Goal: Task Accomplishment & Management: Use online tool/utility

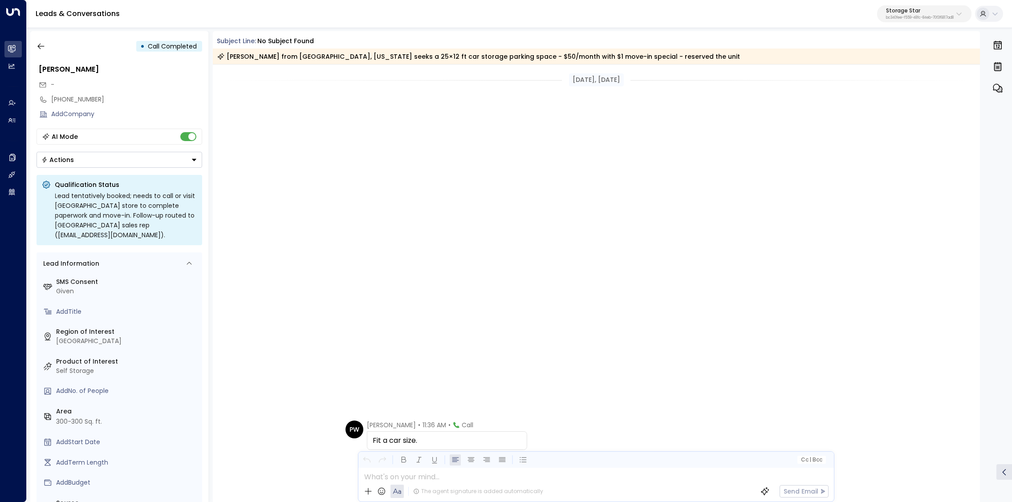
scroll to position [401, 0]
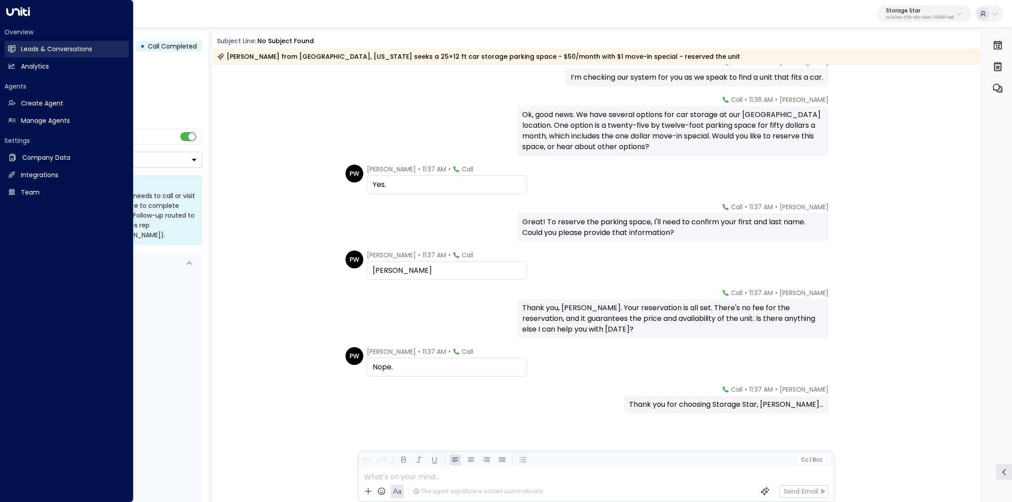
click at [14, 55] on link "Leads & Conversations Leads & Conversations" at bounding box center [66, 49] width 124 height 16
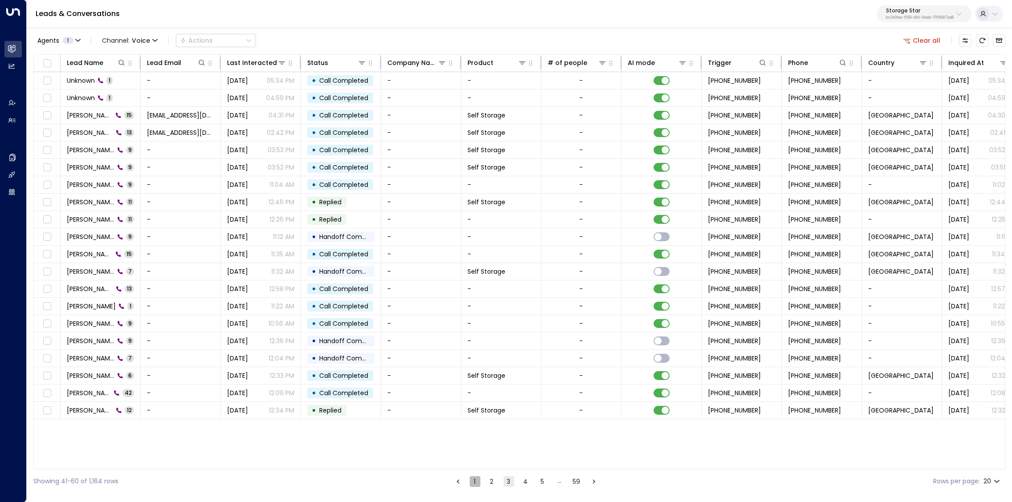
click at [475, 483] on button "1" at bounding box center [475, 481] width 11 height 11
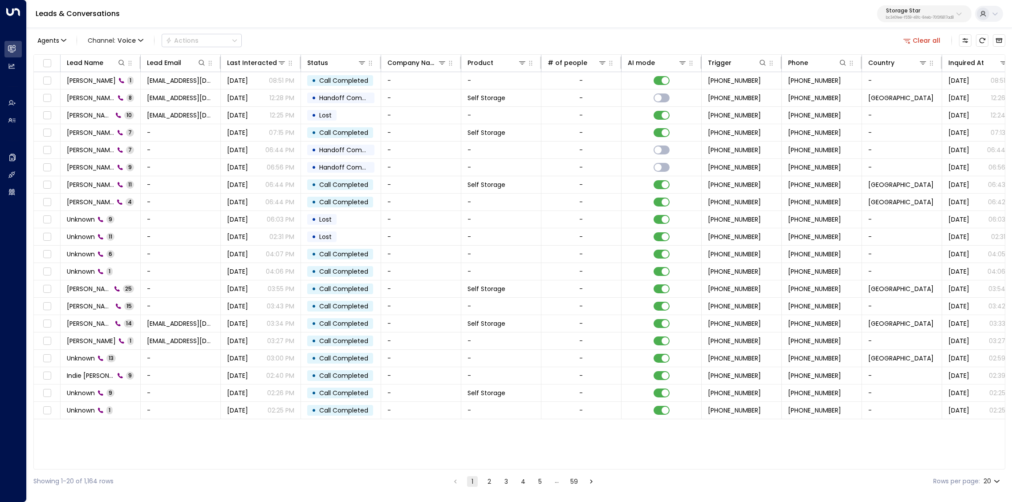
click at [931, 41] on button "Clear all" at bounding box center [922, 40] width 45 height 12
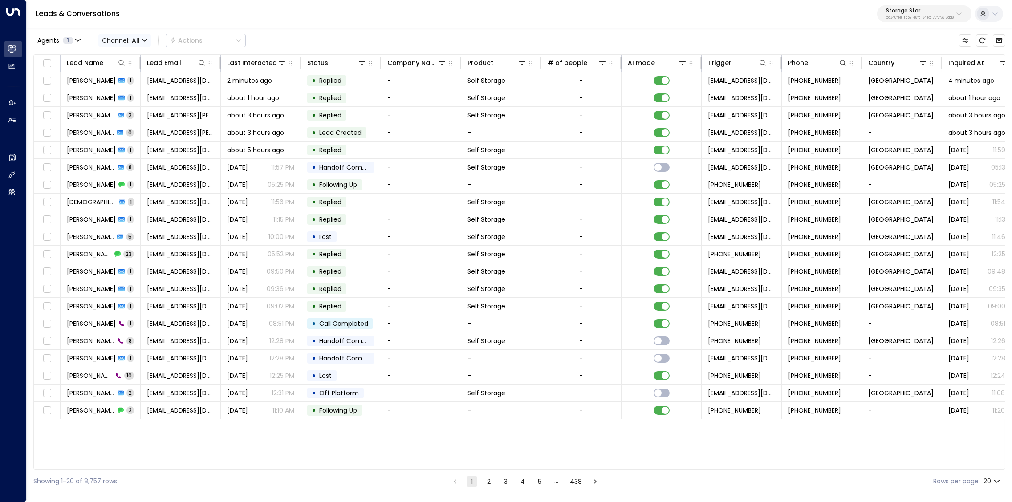
click at [118, 40] on span "Channel: All" at bounding box center [124, 40] width 53 height 12
click at [122, 126] on span "Voice" at bounding box center [117, 124] width 18 height 9
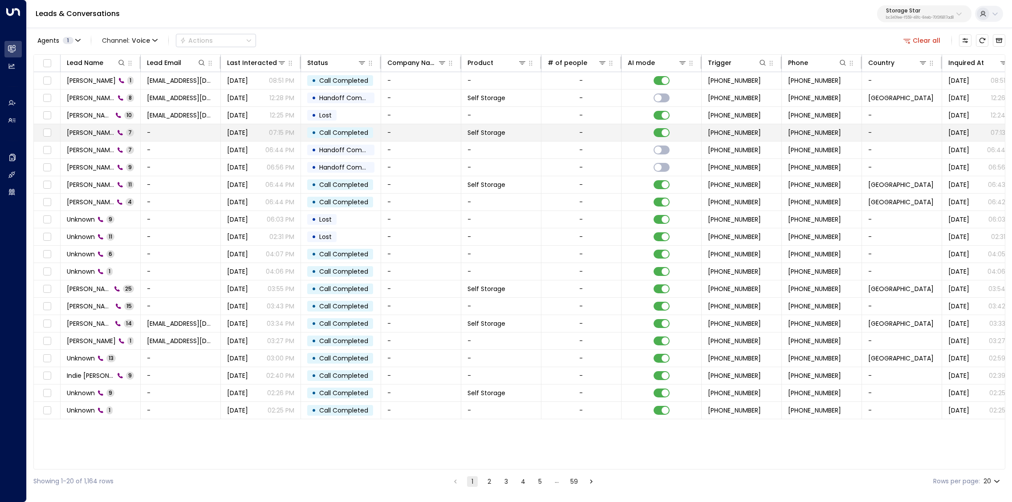
click at [102, 129] on span "[PERSON_NAME]" at bounding box center [91, 132] width 48 height 9
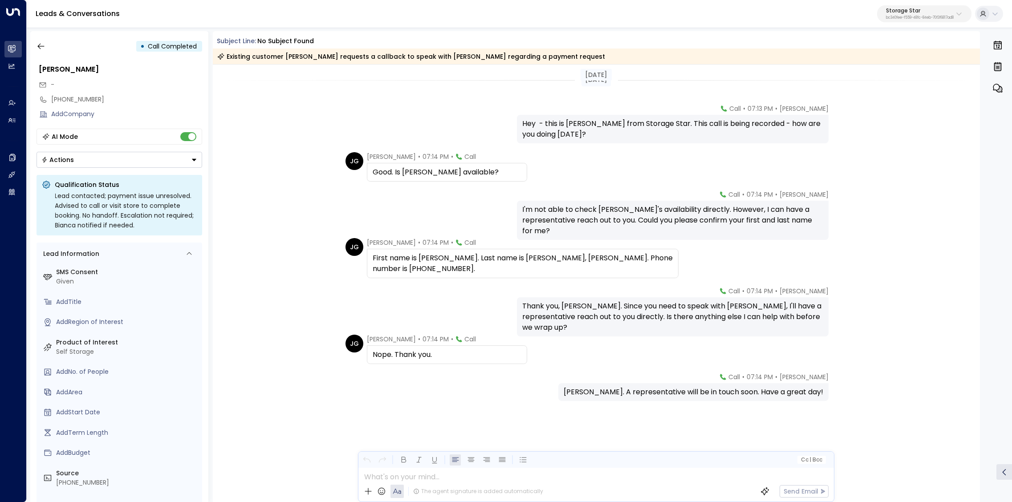
click at [33, 46] on div "• Call Completed Jason Gallier - +14352493819 Add Company AI Mode Actions Quali…" at bounding box center [119, 266] width 178 height 471
click at [38, 46] on icon "button" at bounding box center [41, 46] width 9 height 9
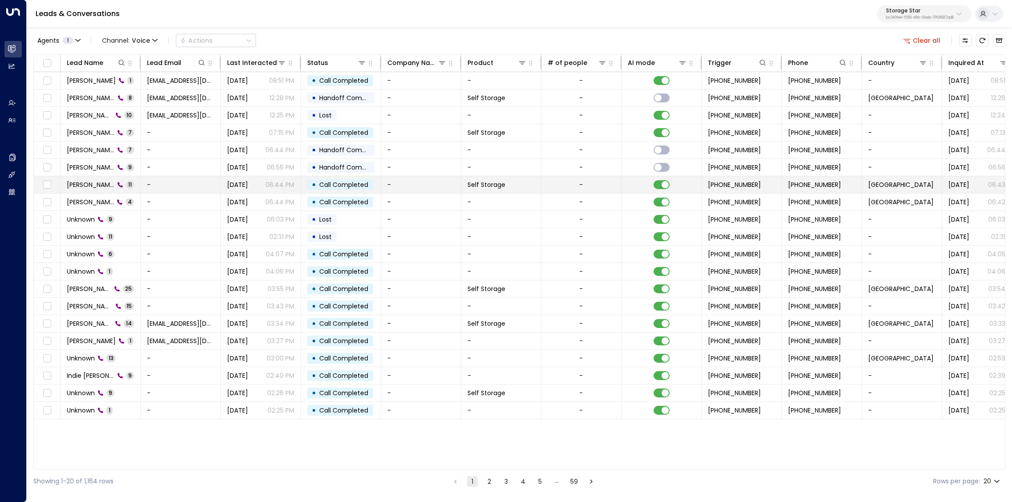
click at [102, 182] on span "[PERSON_NAME]" at bounding box center [91, 184] width 48 height 9
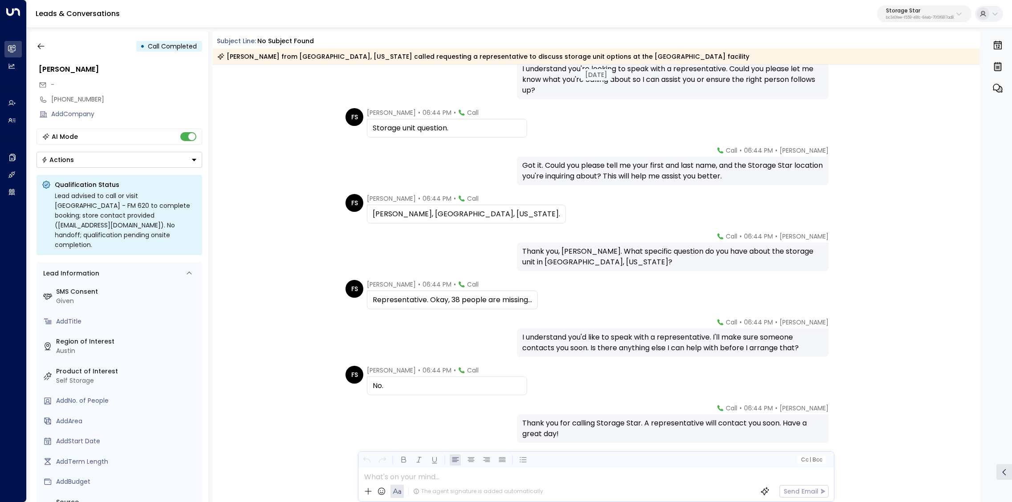
scroll to position [170, 0]
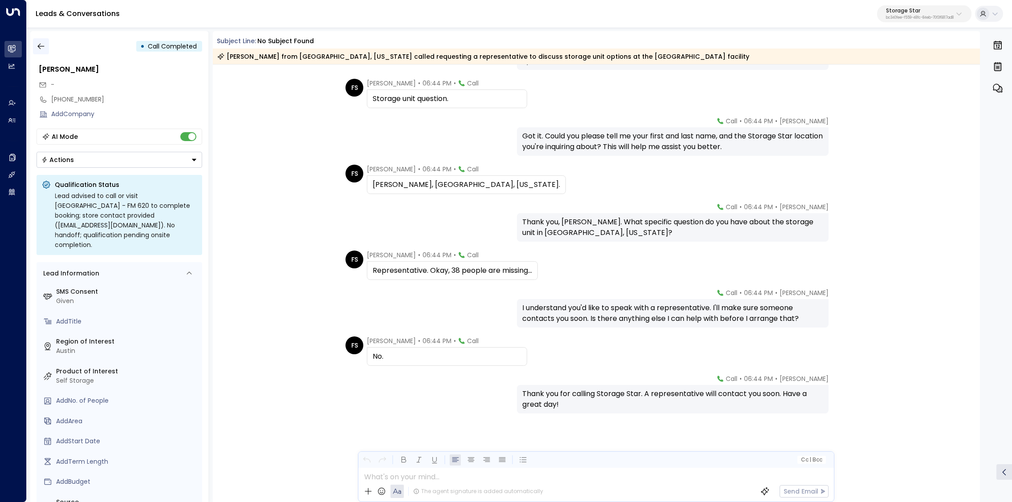
click at [40, 46] on icon "button" at bounding box center [40, 47] width 7 height 6
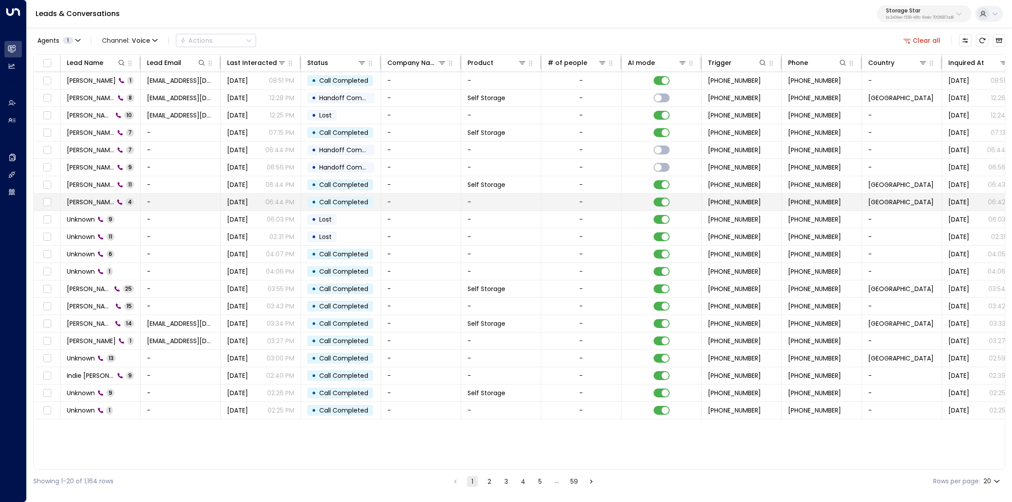
click at [101, 198] on span "[PERSON_NAME]" at bounding box center [90, 202] width 47 height 9
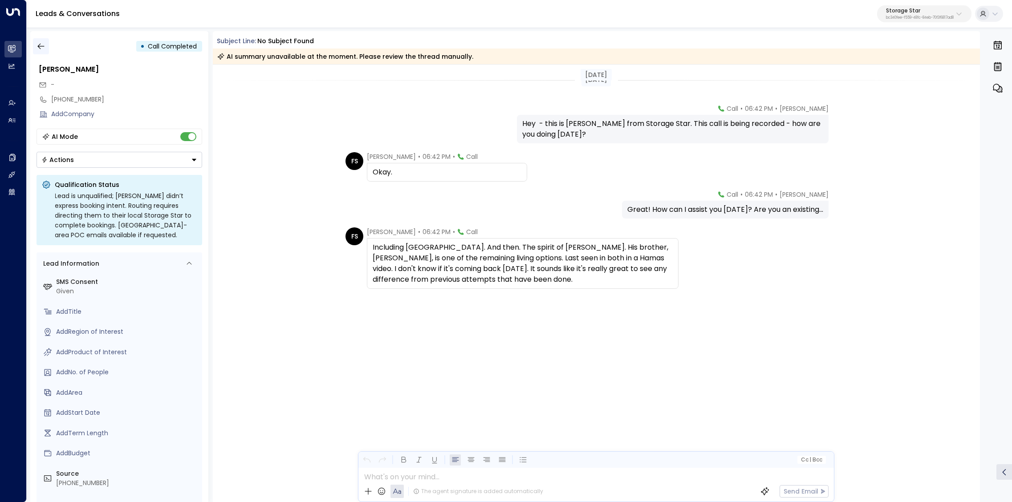
click at [40, 47] on icon "button" at bounding box center [41, 46] width 9 height 9
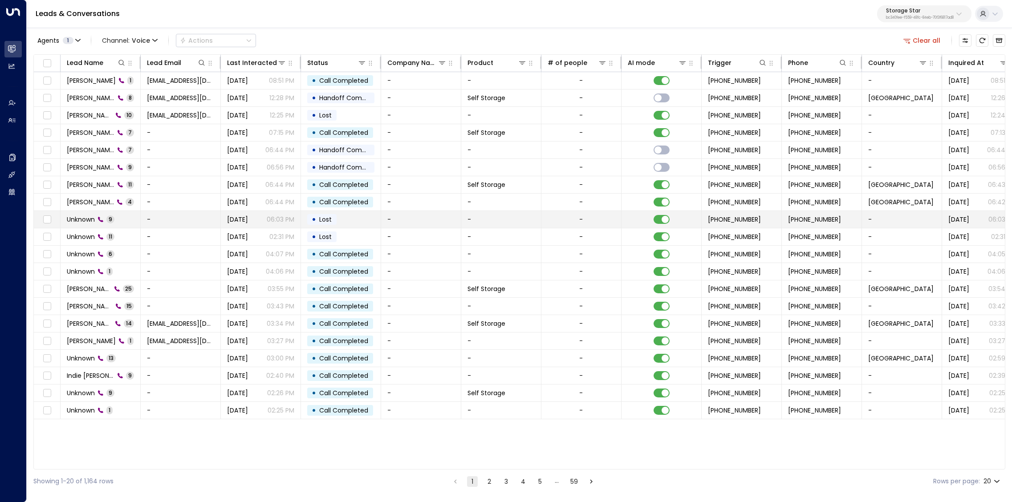
click at [86, 220] on span "Unknown" at bounding box center [81, 219] width 28 height 9
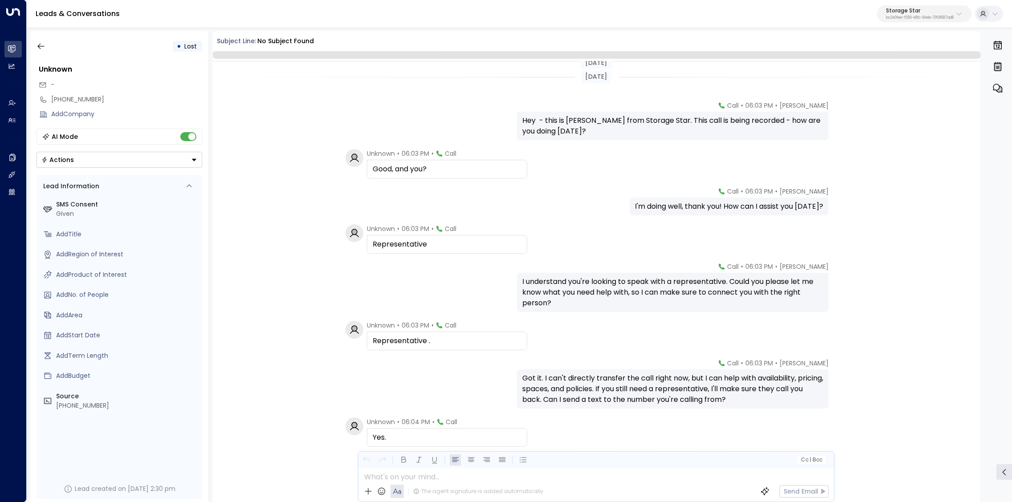
scroll to position [81, 0]
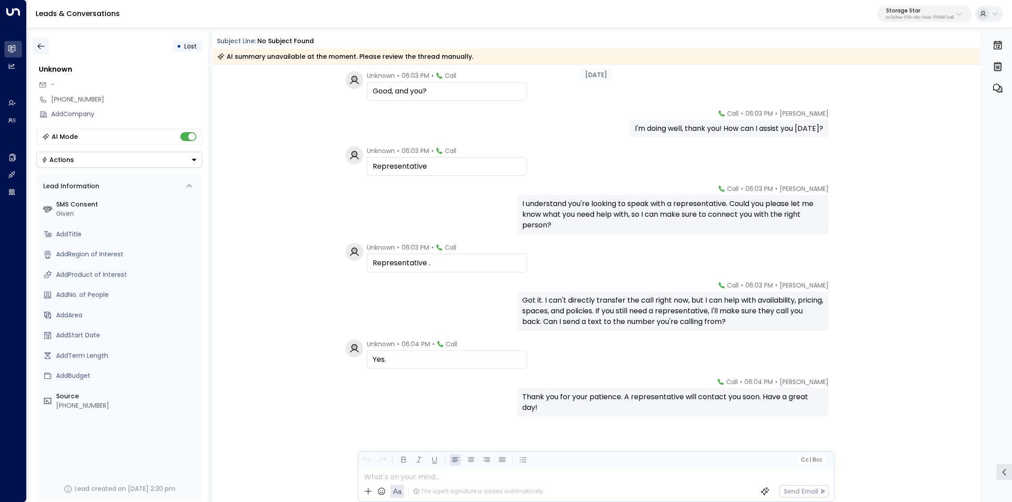
click at [43, 41] on button "button" at bounding box center [41, 46] width 16 height 16
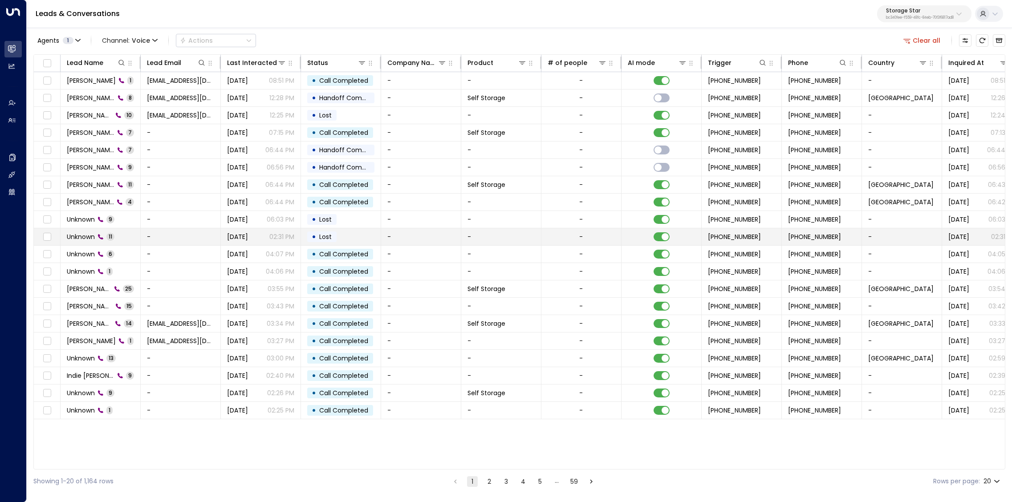
click at [97, 232] on div "Unknown 11" at bounding box center [91, 236] width 48 height 9
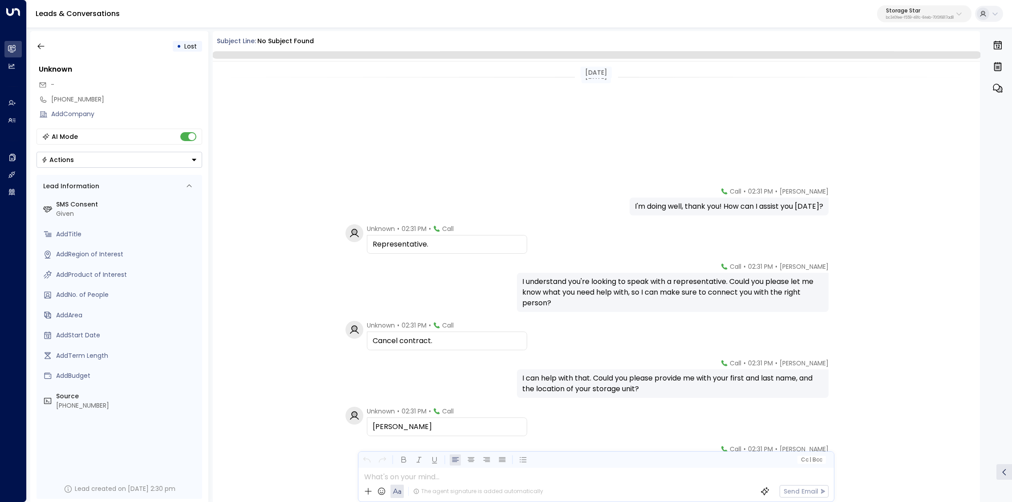
scroll to position [178, 0]
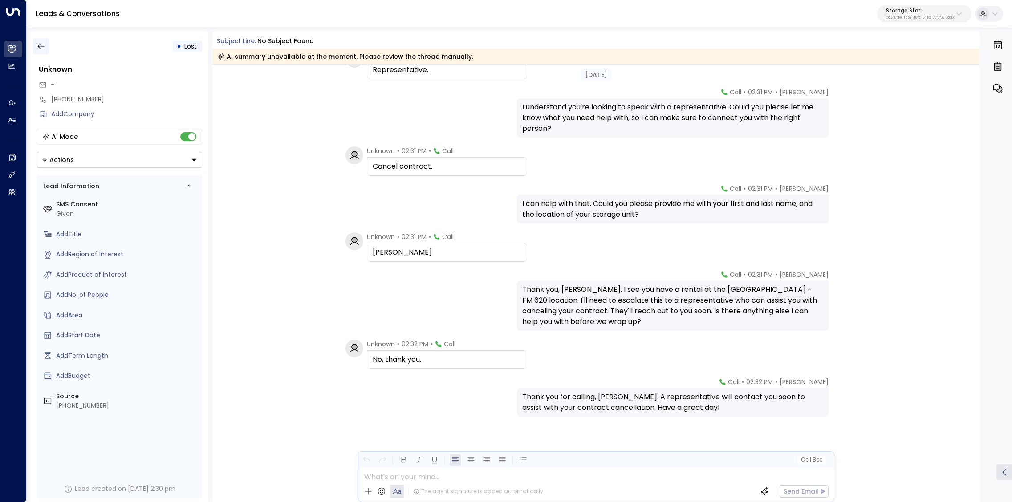
click at [46, 47] on button "button" at bounding box center [41, 46] width 16 height 16
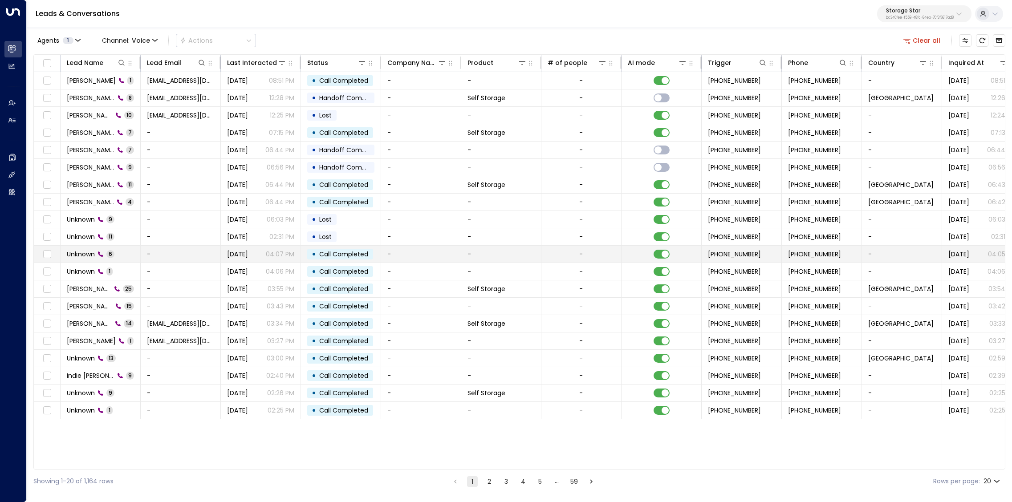
click at [95, 250] on div "Unknown 6" at bounding box center [91, 254] width 48 height 9
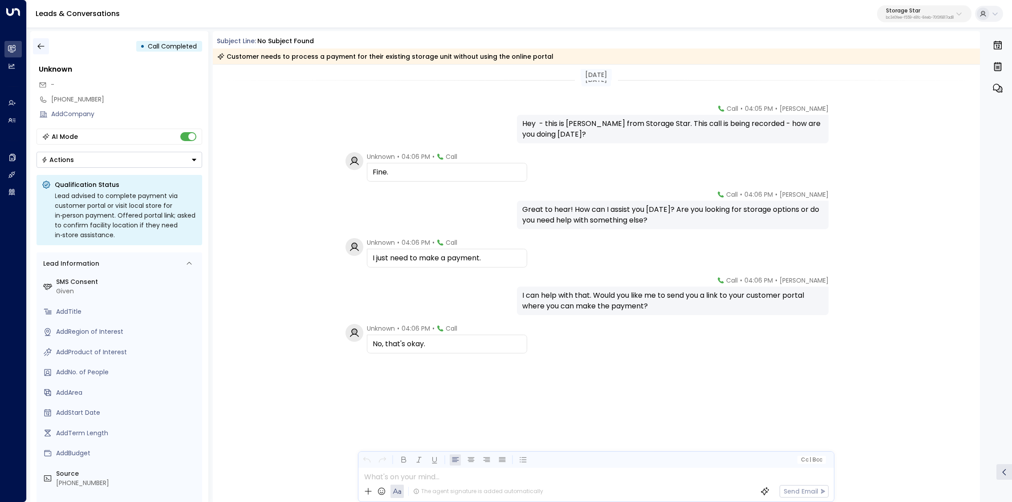
click at [37, 44] on icon "button" at bounding box center [41, 46] width 9 height 9
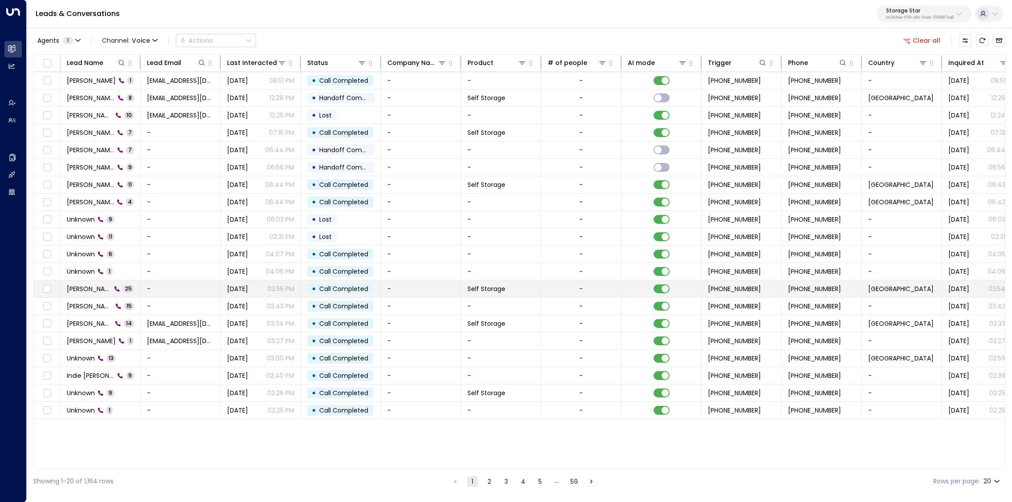
click at [98, 286] on span "[PERSON_NAME]" at bounding box center [89, 289] width 45 height 9
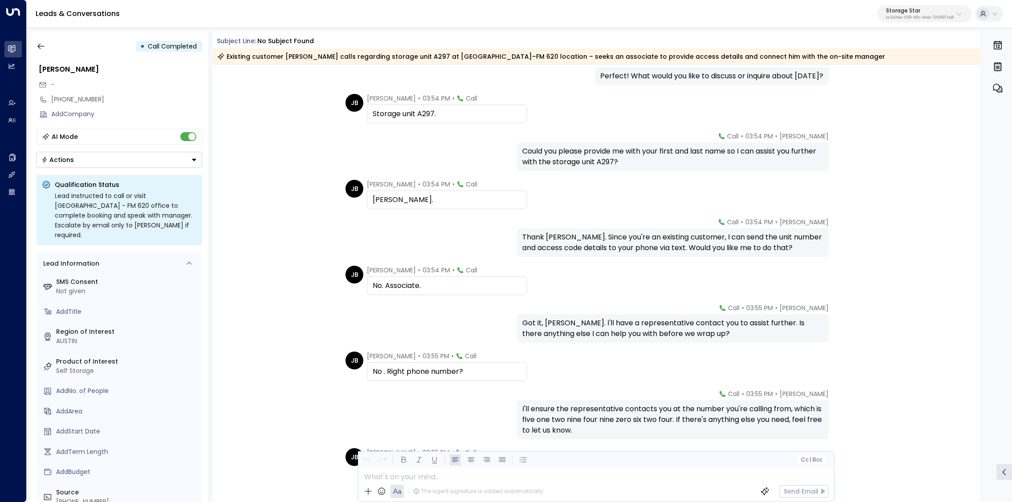
scroll to position [385, 0]
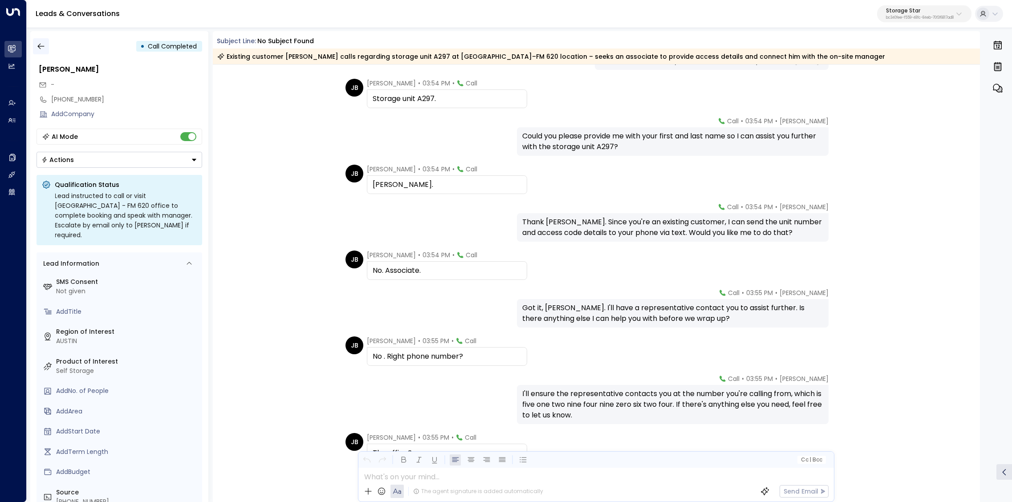
click at [44, 49] on icon "button" at bounding box center [41, 46] width 9 height 9
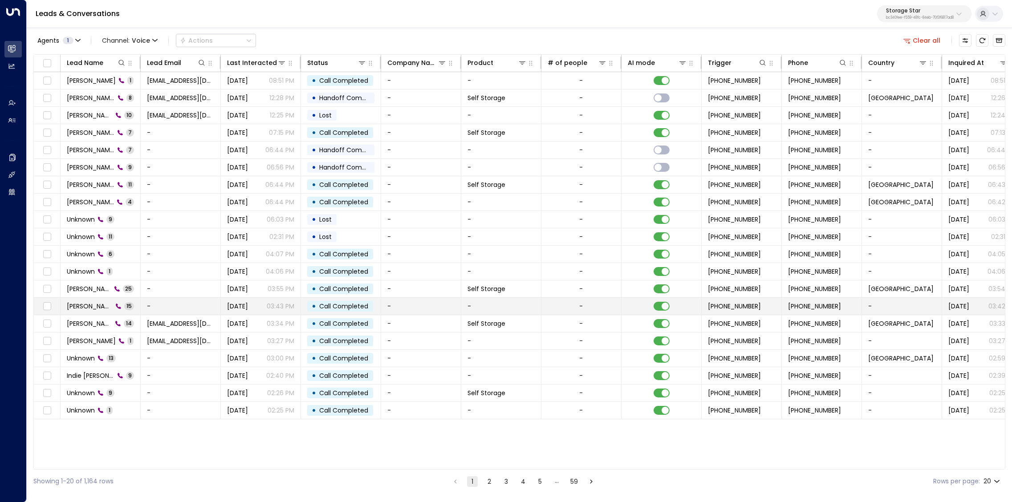
click at [76, 302] on span "[PERSON_NAME]" at bounding box center [90, 306] width 46 height 9
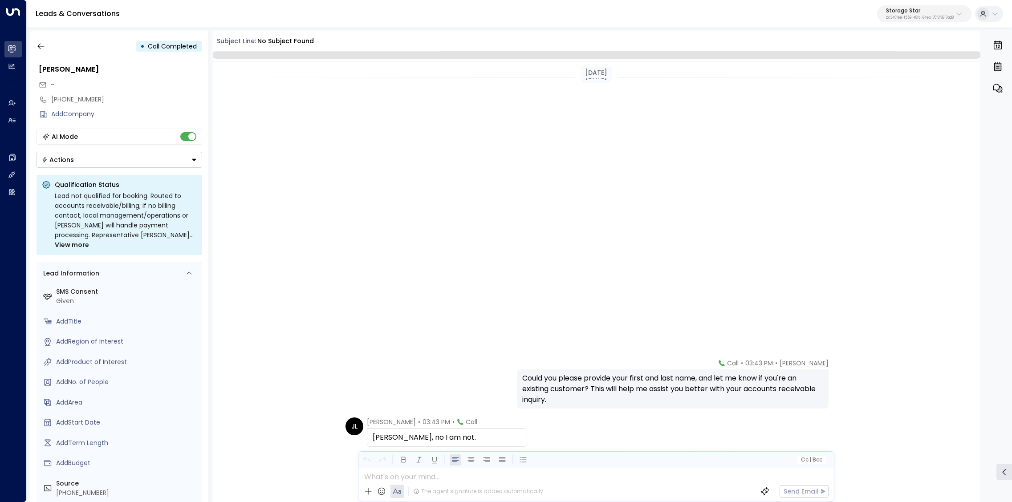
scroll to position [371, 0]
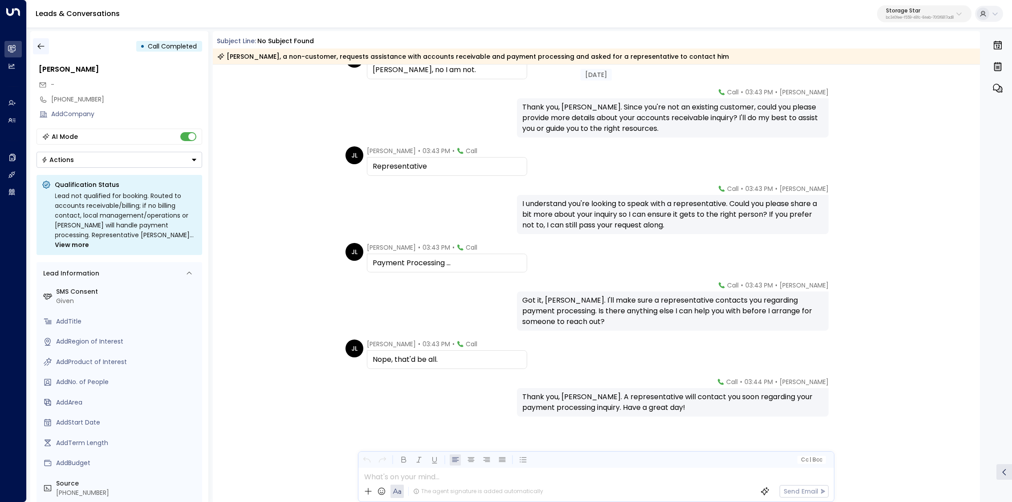
click at [47, 47] on button "button" at bounding box center [41, 46] width 16 height 16
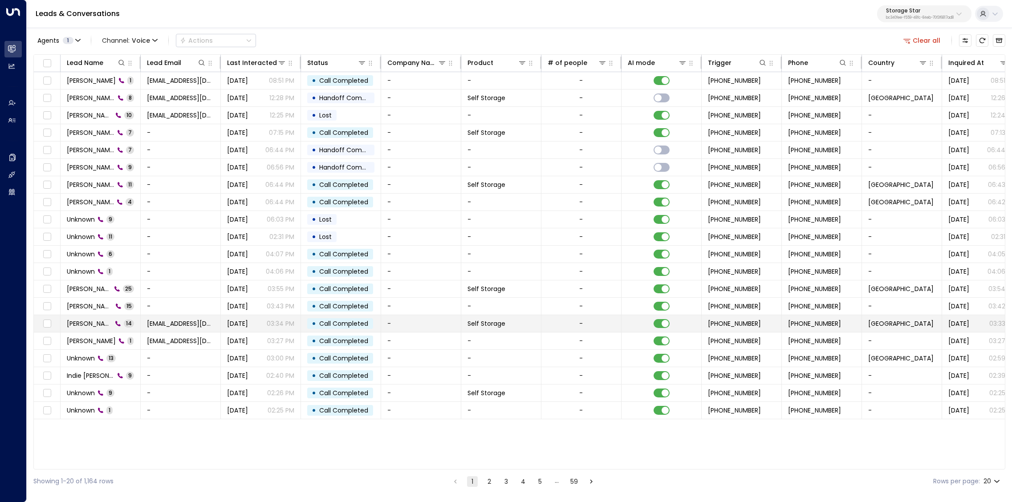
click at [84, 323] on span "[PERSON_NAME]" at bounding box center [89, 323] width 45 height 9
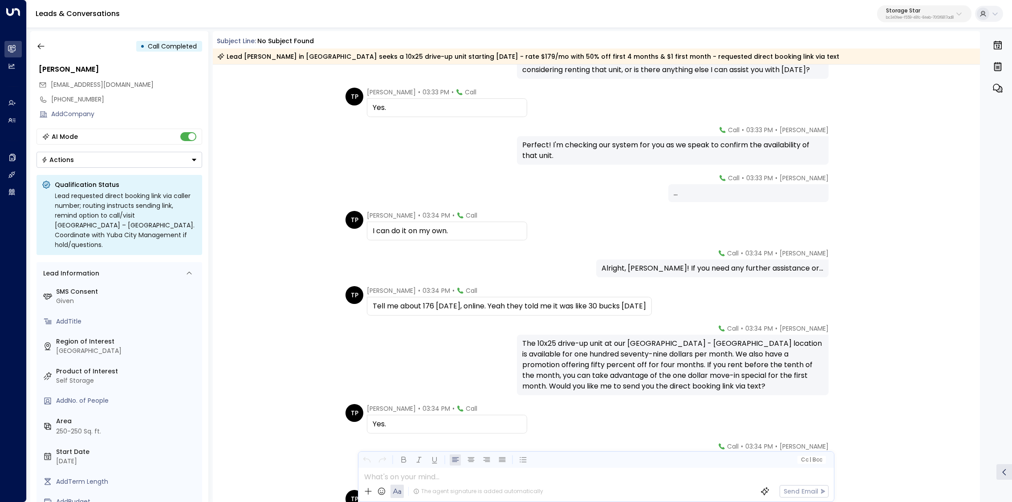
scroll to position [285, 0]
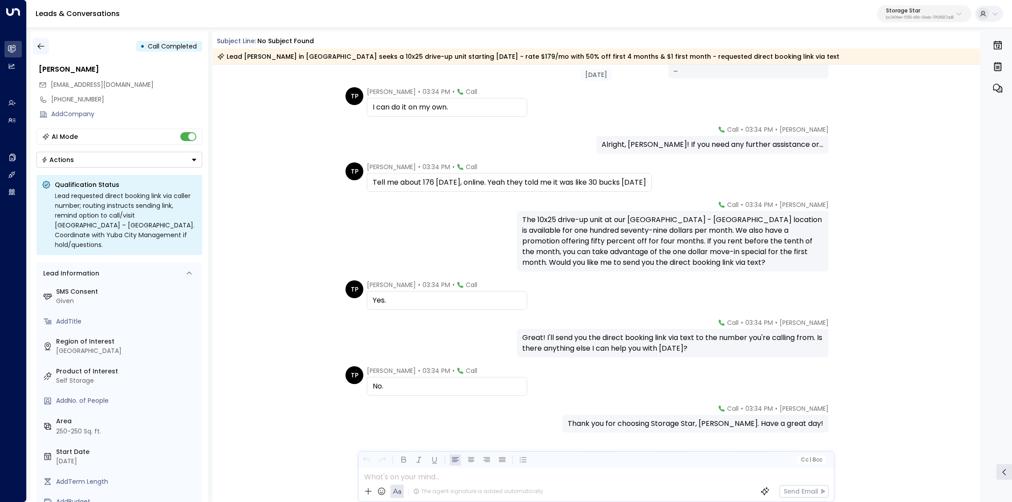
click at [43, 46] on icon "button" at bounding box center [40, 47] width 7 height 6
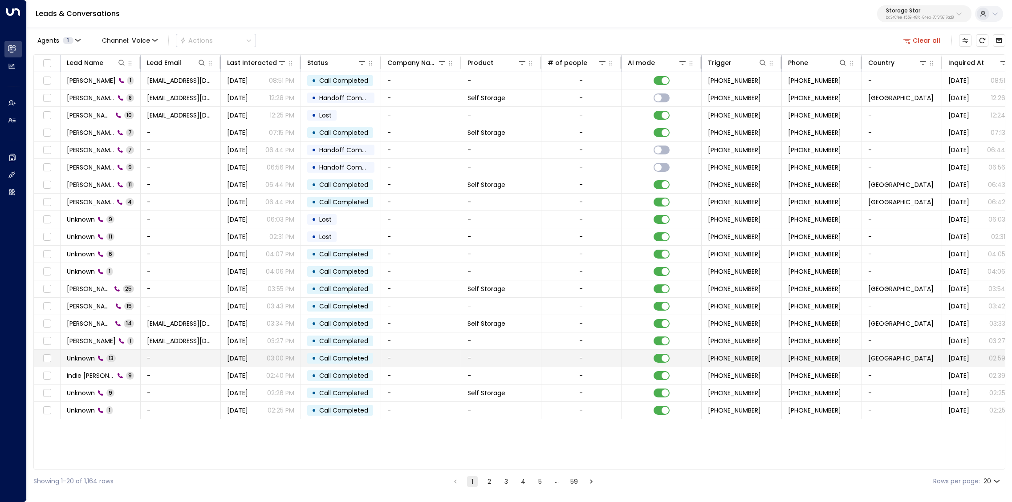
click at [87, 355] on span "Unknown" at bounding box center [81, 358] width 28 height 9
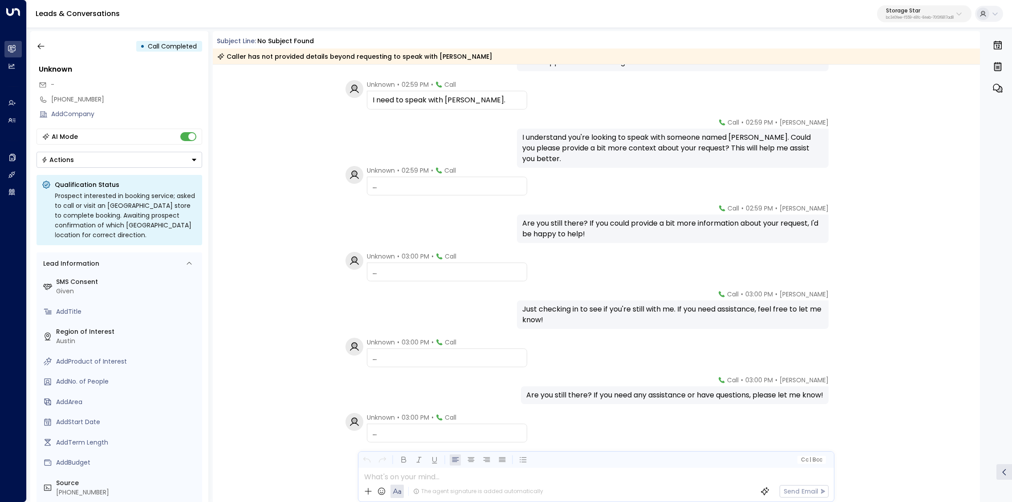
scroll to position [235, 0]
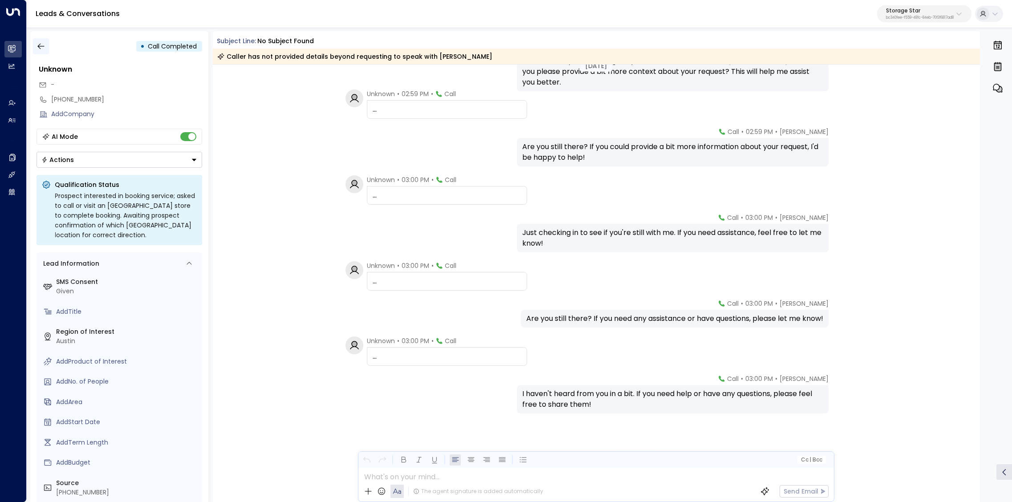
click at [35, 44] on button "button" at bounding box center [41, 46] width 16 height 16
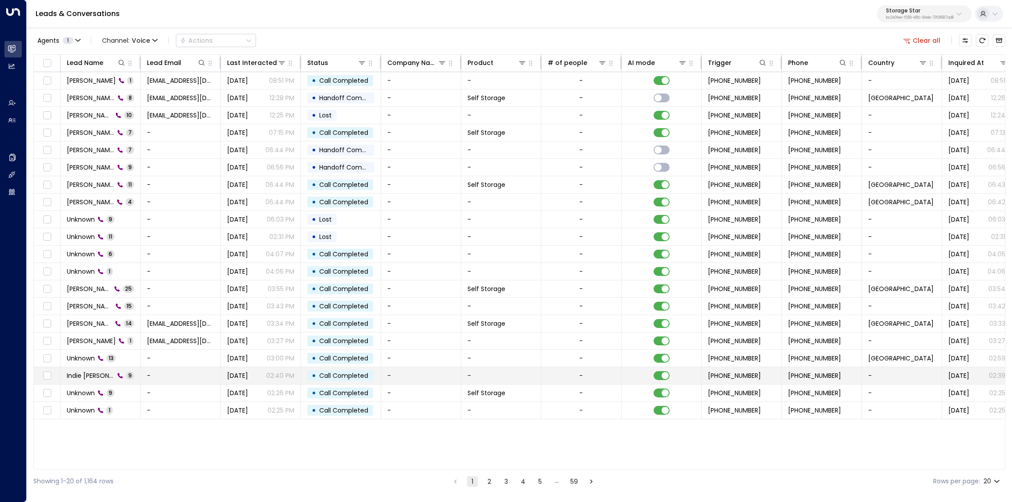
click at [88, 371] on span "Indie [PERSON_NAME]" at bounding box center [91, 375] width 48 height 9
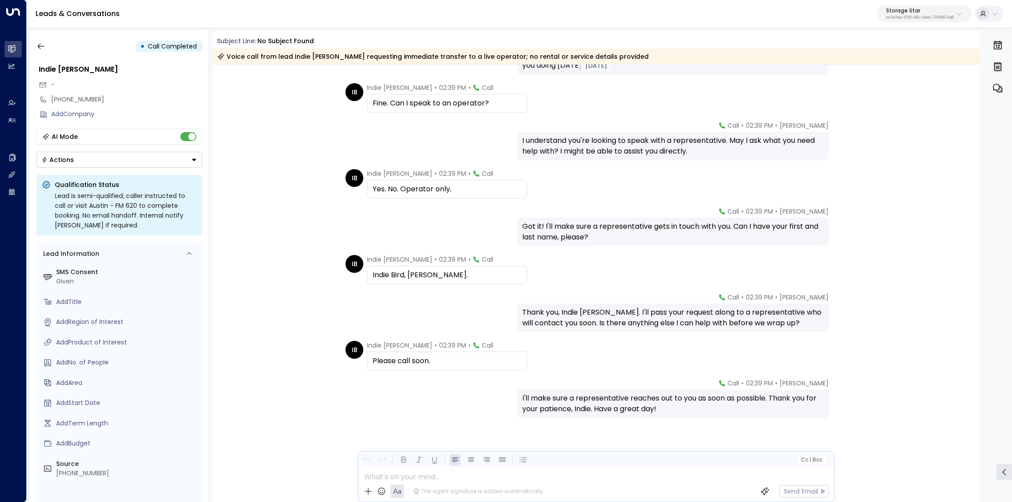
scroll to position [73, 0]
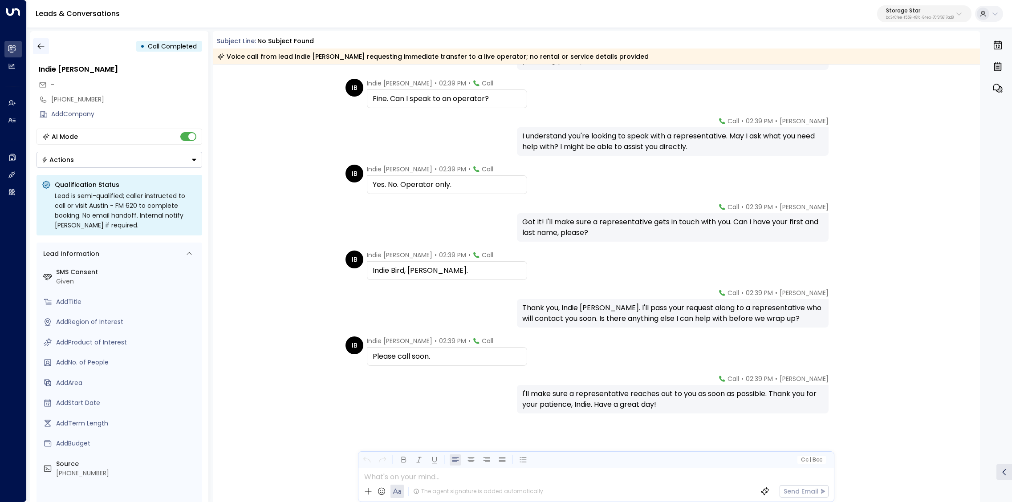
click at [45, 45] on button "button" at bounding box center [41, 46] width 16 height 16
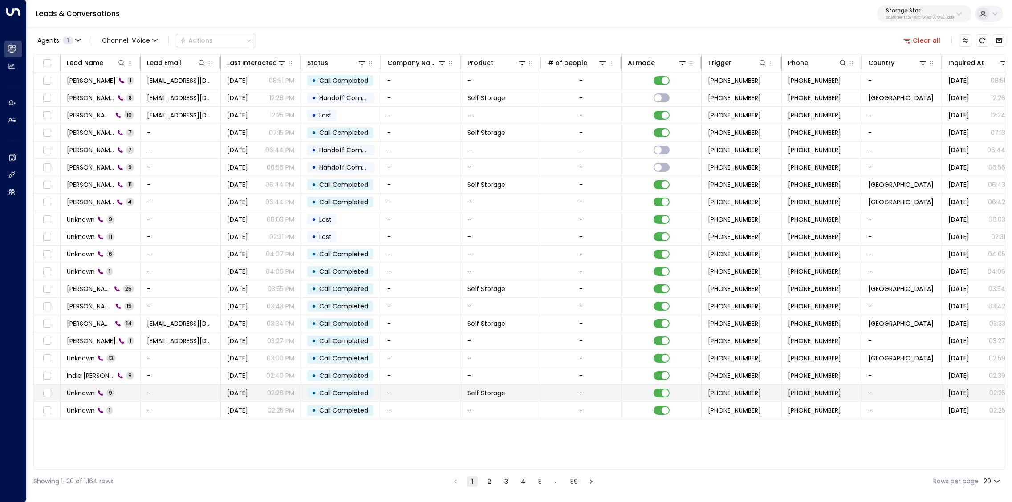
click at [93, 392] on span "Unknown" at bounding box center [81, 393] width 28 height 9
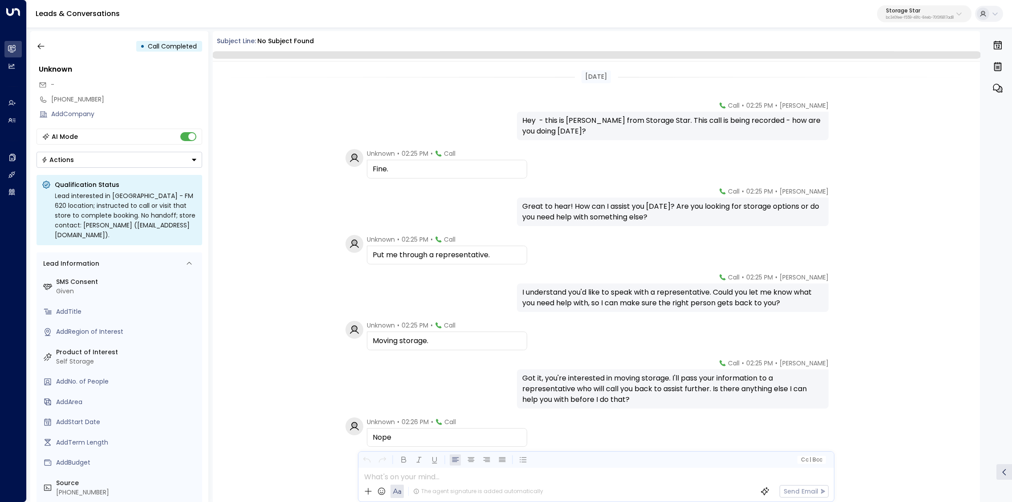
scroll to position [81, 0]
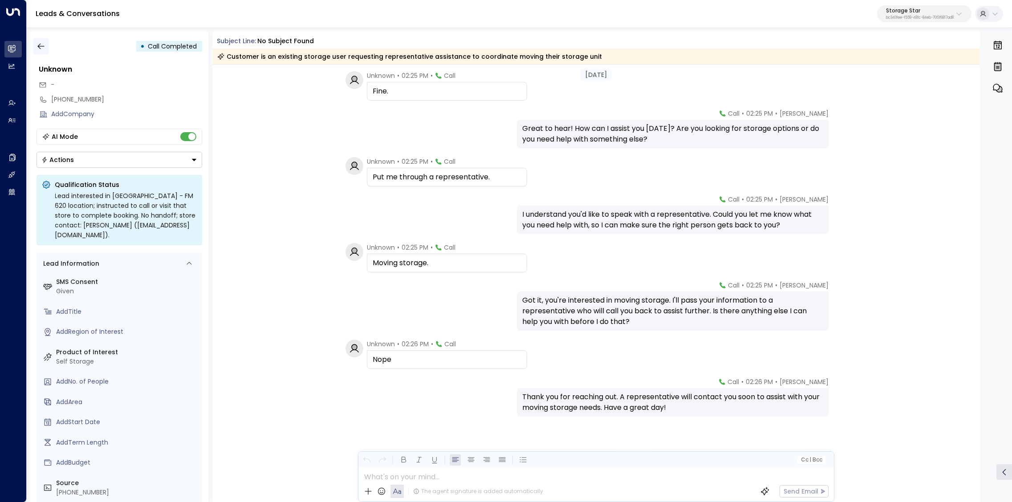
click at [42, 50] on icon "button" at bounding box center [41, 46] width 9 height 9
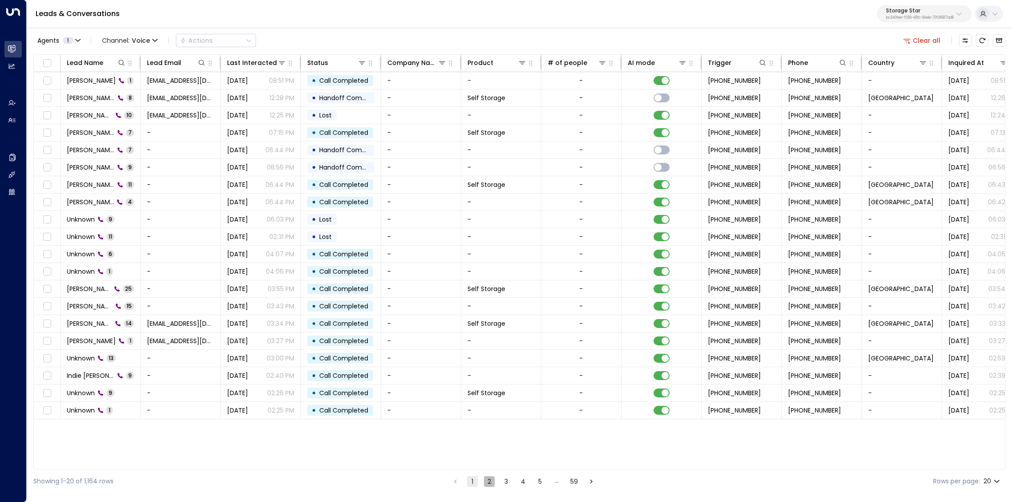
click at [488, 481] on button "2" at bounding box center [489, 481] width 11 height 11
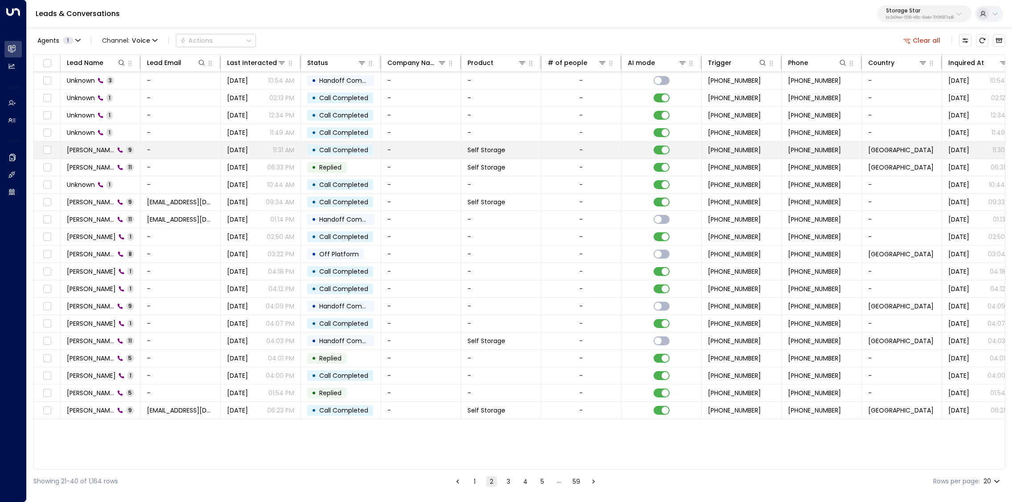
click at [91, 153] on span "Sydney Beers" at bounding box center [91, 150] width 48 height 9
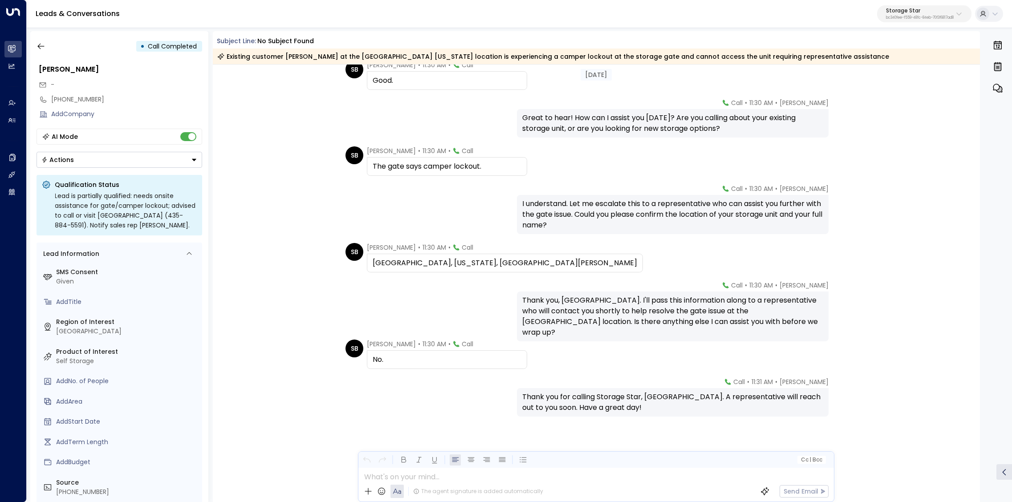
scroll to position [91, 0]
click at [45, 50] on icon "button" at bounding box center [41, 46] width 9 height 9
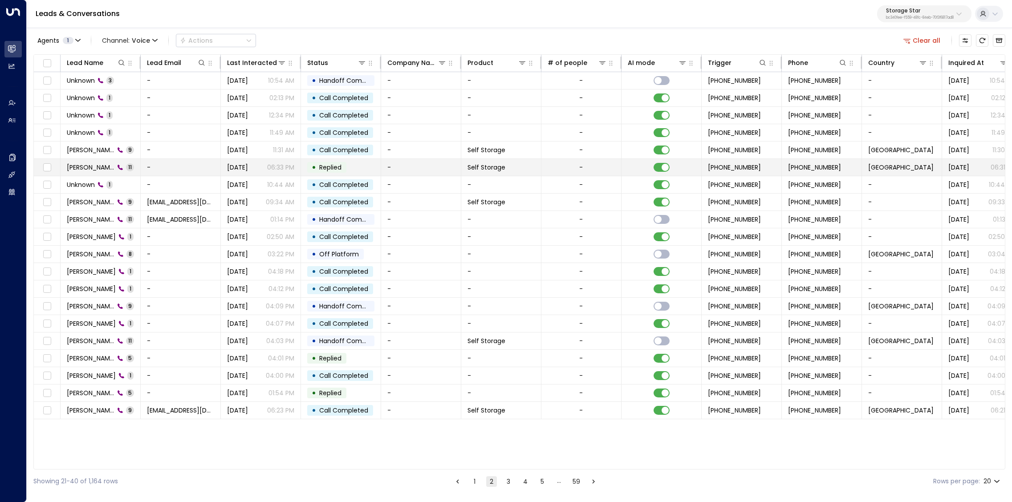
click at [88, 167] on span "Sydney Beers" at bounding box center [91, 167] width 48 height 9
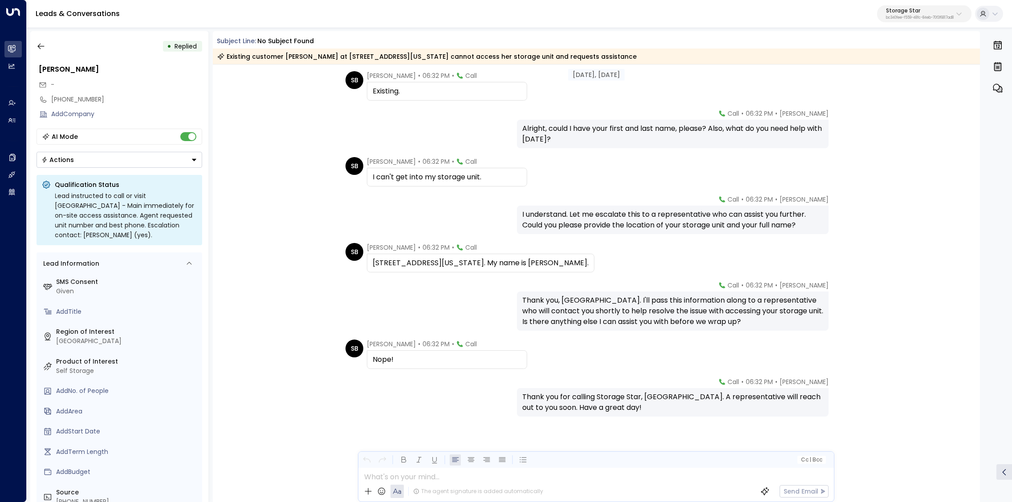
scroll to position [140, 0]
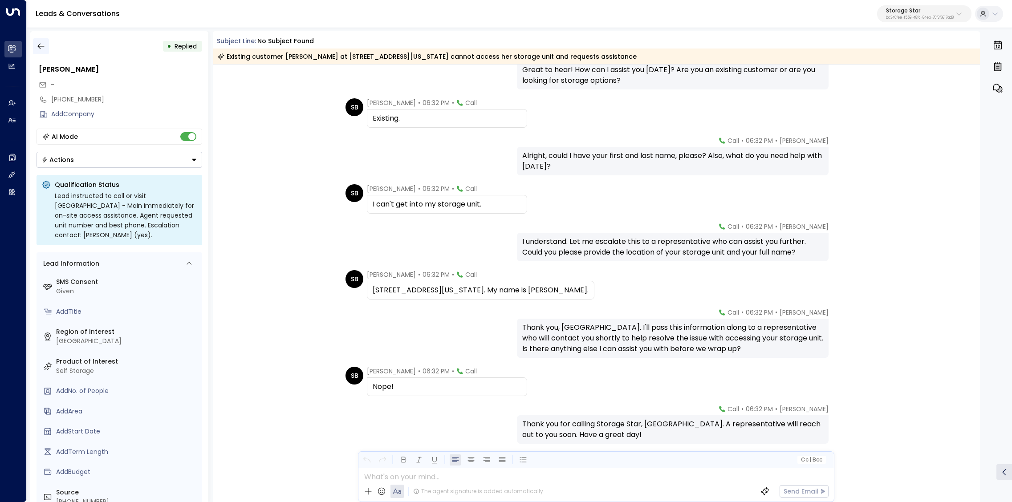
click at [46, 49] on button "button" at bounding box center [41, 46] width 16 height 16
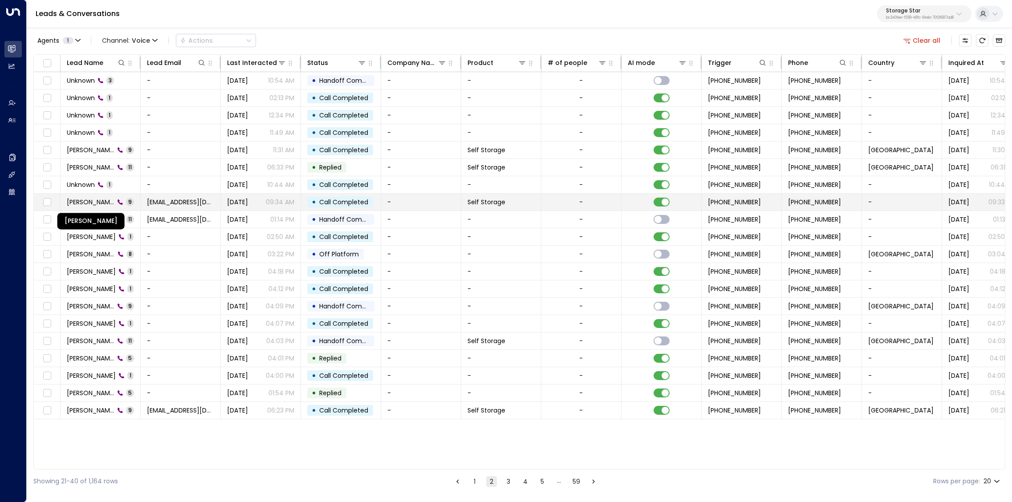
click at [91, 202] on span "George Guerrero" at bounding box center [91, 202] width 48 height 9
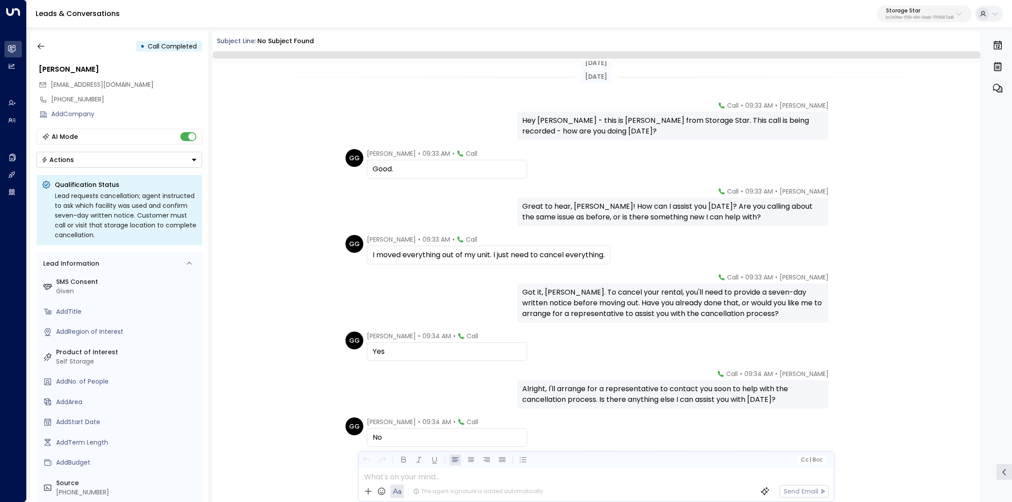
scroll to position [81, 0]
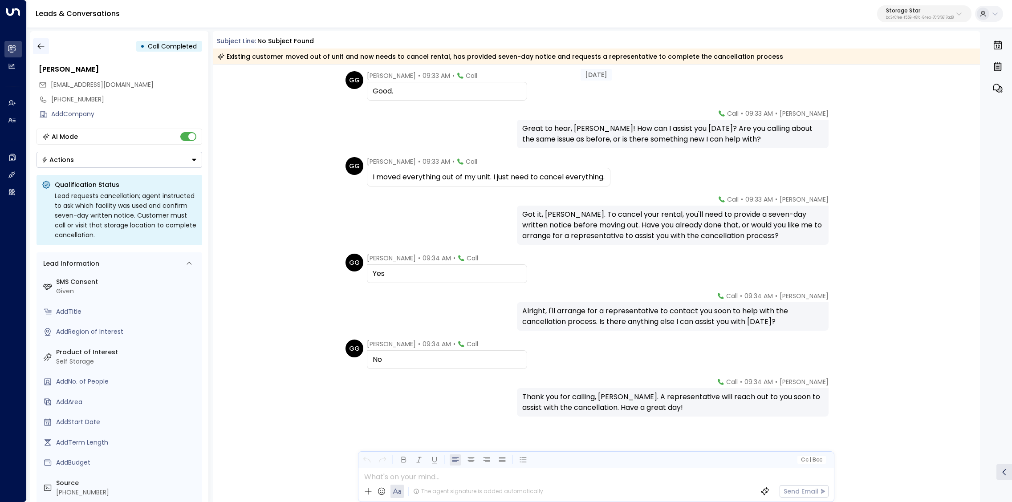
click at [44, 48] on icon "button" at bounding box center [41, 46] width 9 height 9
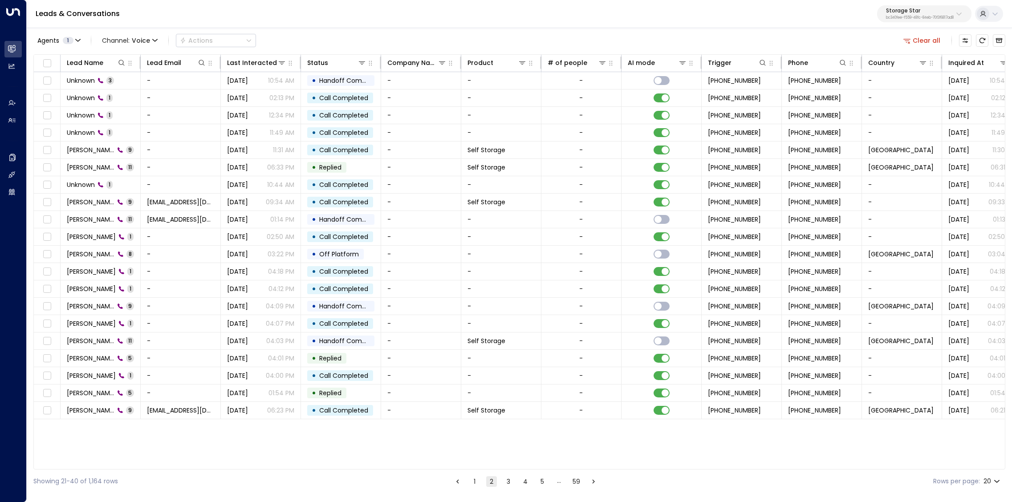
click at [511, 485] on button "3" at bounding box center [508, 481] width 11 height 11
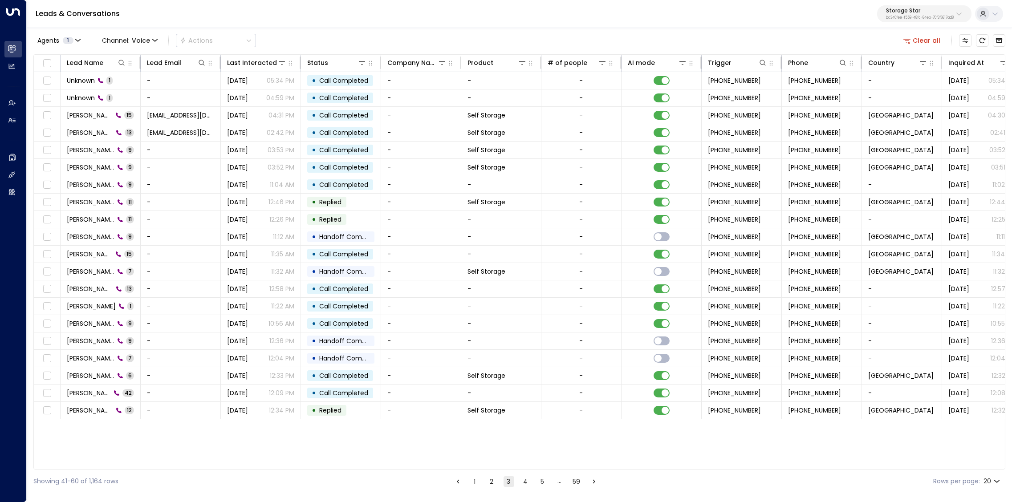
click at [472, 477] on button "1" at bounding box center [475, 481] width 11 height 11
